Goal: Information Seeking & Learning: Learn about a topic

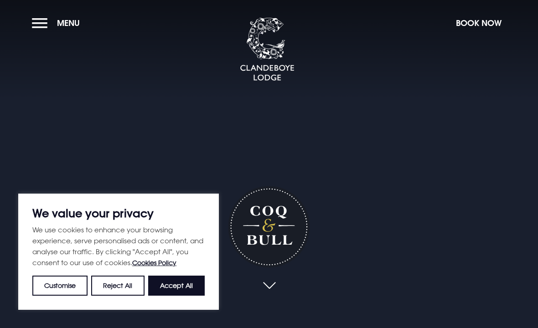
click at [183, 286] on button "Accept All" at bounding box center [176, 286] width 57 height 20
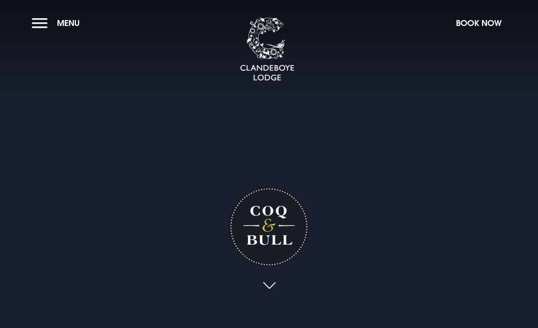
checkbox input "true"
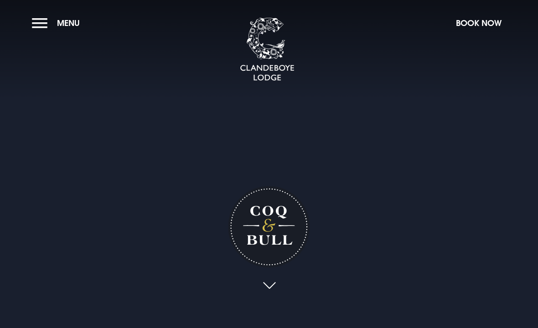
click at [66, 27] on span "Menu" at bounding box center [68, 23] width 23 height 10
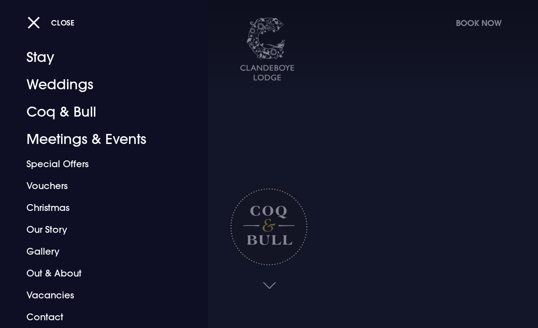
scroll to position [15, 0]
click at [73, 116] on link "Coq & Bull" at bounding box center [97, 111] width 143 height 27
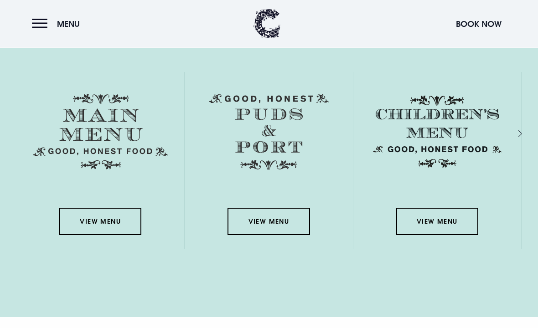
scroll to position [1290, 0]
click at [99, 235] on link "View Menu" at bounding box center [100, 221] width 82 height 27
